Goal: Check status: Check status

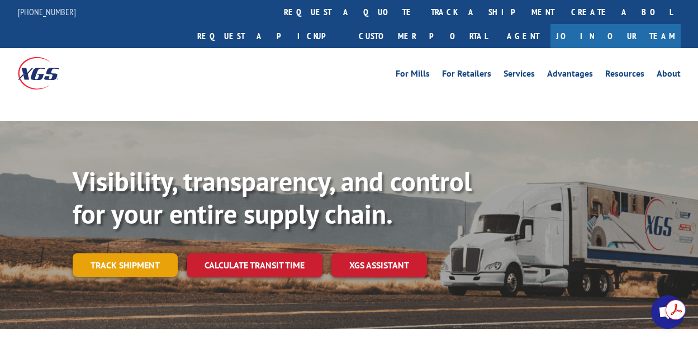
click at [150, 253] on link "Track shipment" at bounding box center [125, 264] width 105 height 23
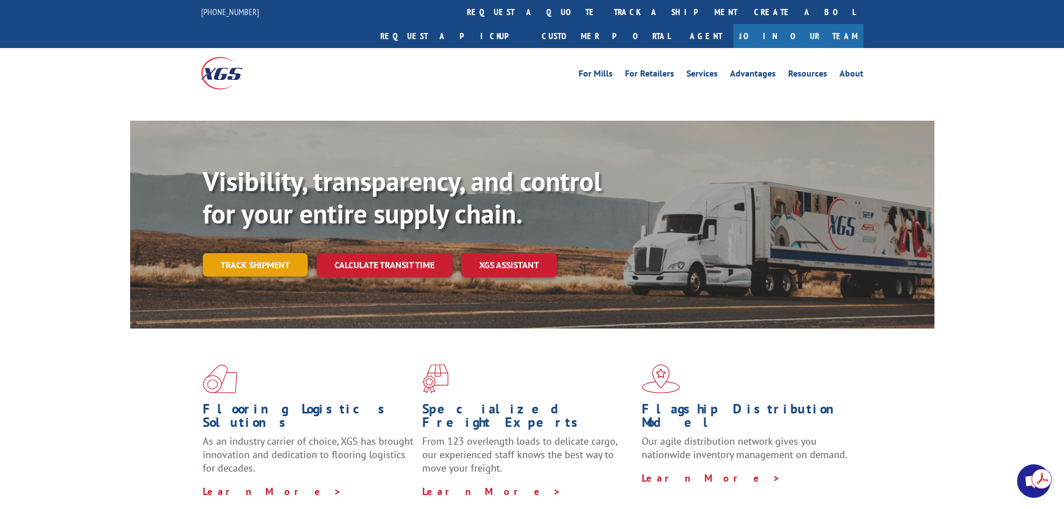
click at [275, 253] on link "Track shipment" at bounding box center [255, 264] width 105 height 23
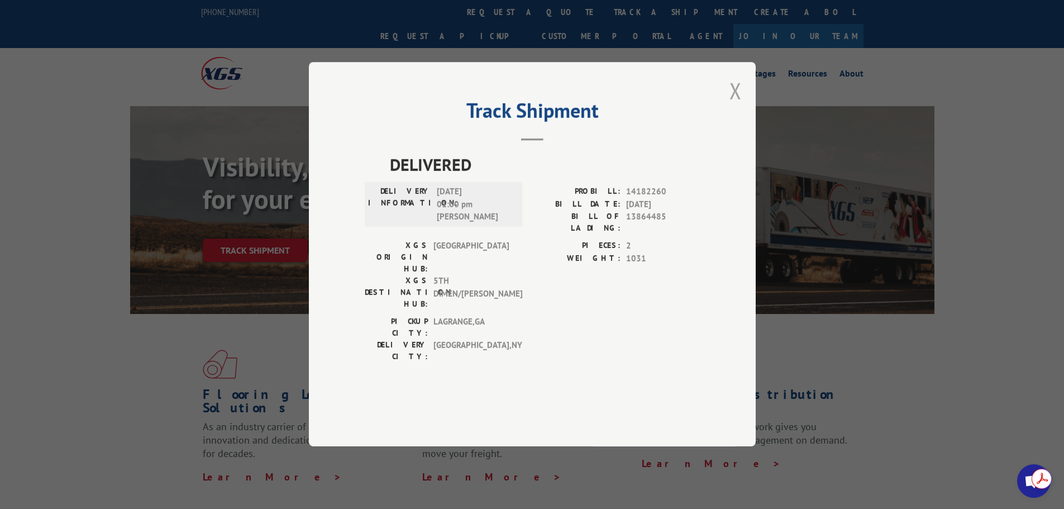
click at [738, 106] on button "Close modal" at bounding box center [735, 91] width 12 height 30
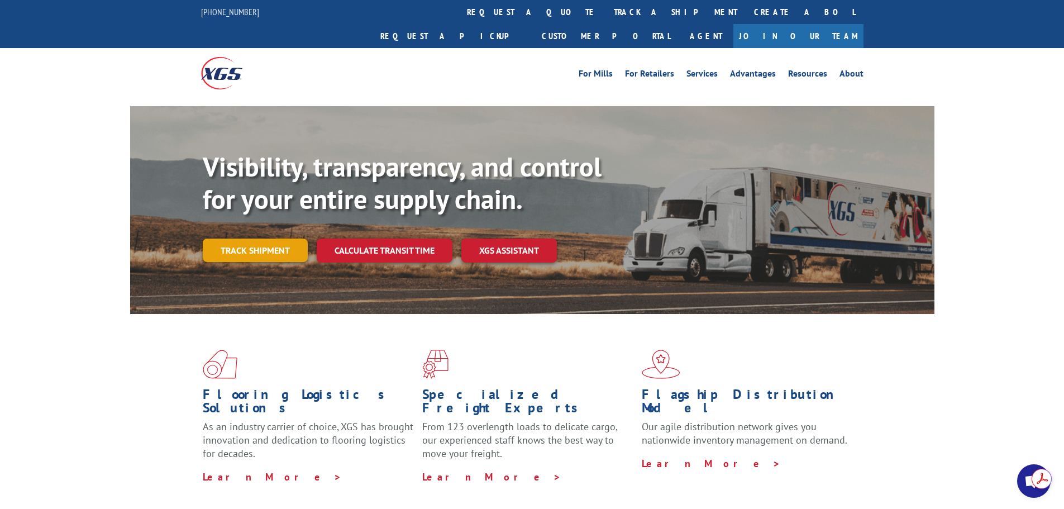
click at [235, 239] on link "Track shipment" at bounding box center [255, 250] width 105 height 23
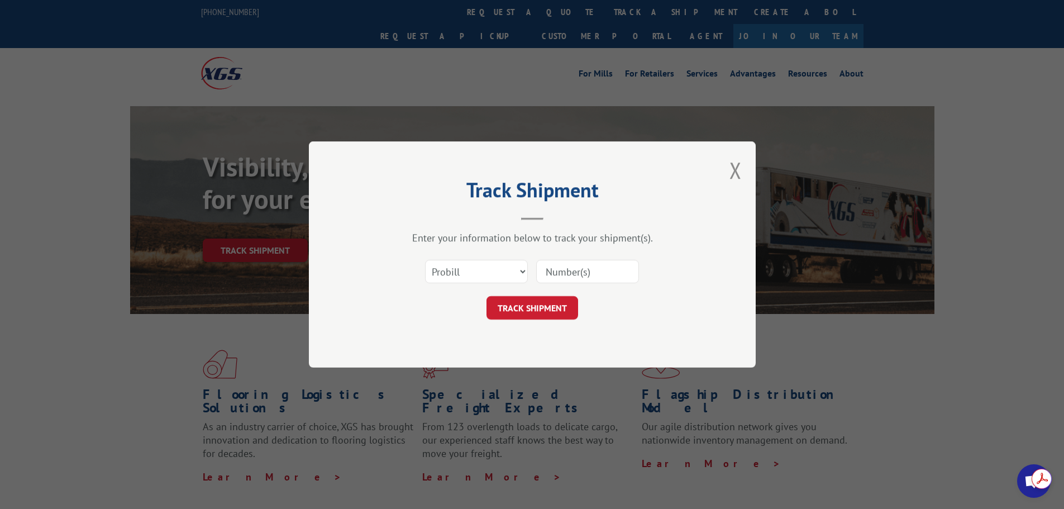
click at [566, 279] on input at bounding box center [587, 271] width 103 height 23
paste input "15985330"
type input "15985330"
click at [527, 314] on button "TRACK SHIPMENT" at bounding box center [533, 307] width 92 height 23
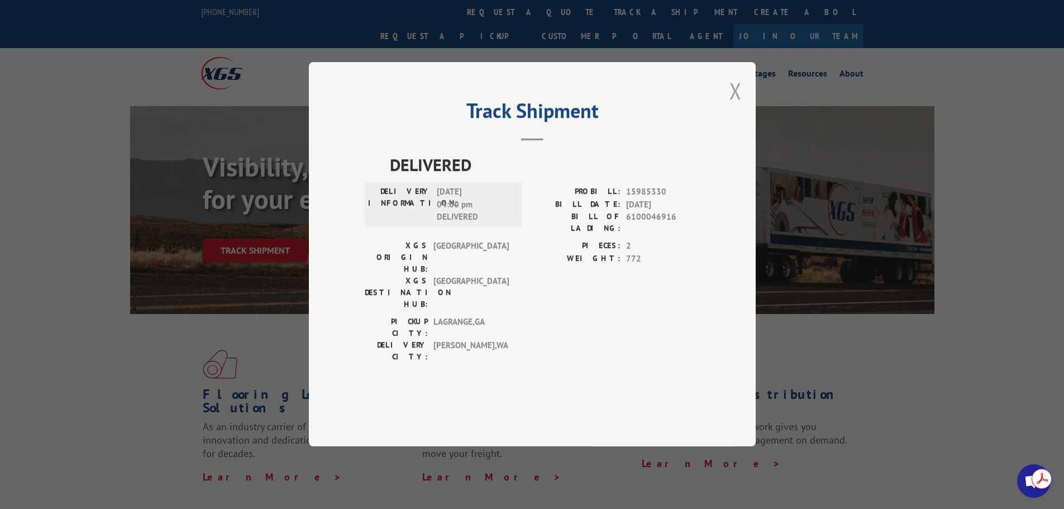
click at [737, 106] on button "Close modal" at bounding box center [735, 91] width 12 height 30
